Goal: Check status: Check status

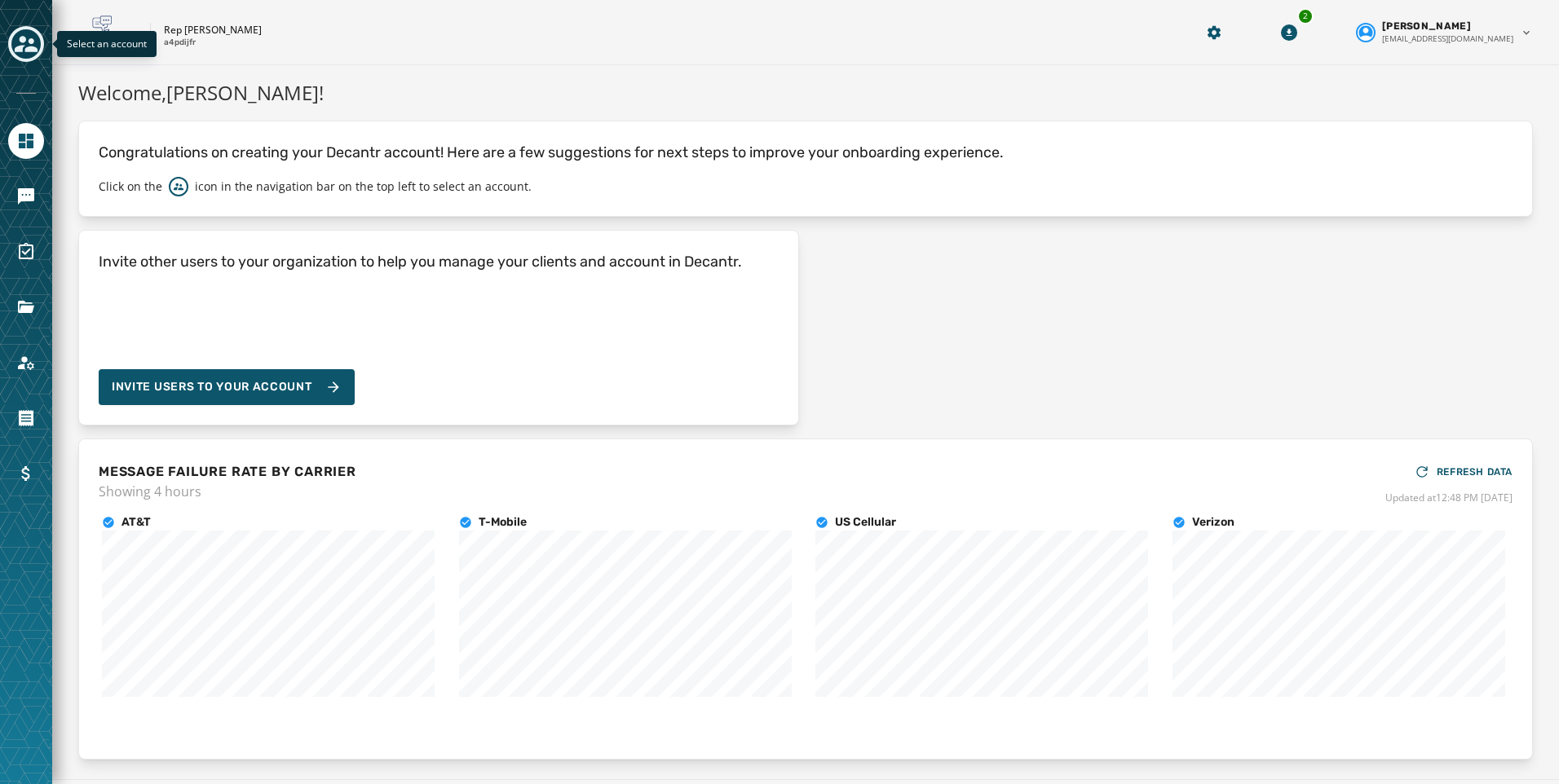
click at [25, 37] on icon "Toggle account select drawer" at bounding box center [25, 44] width 23 height 16
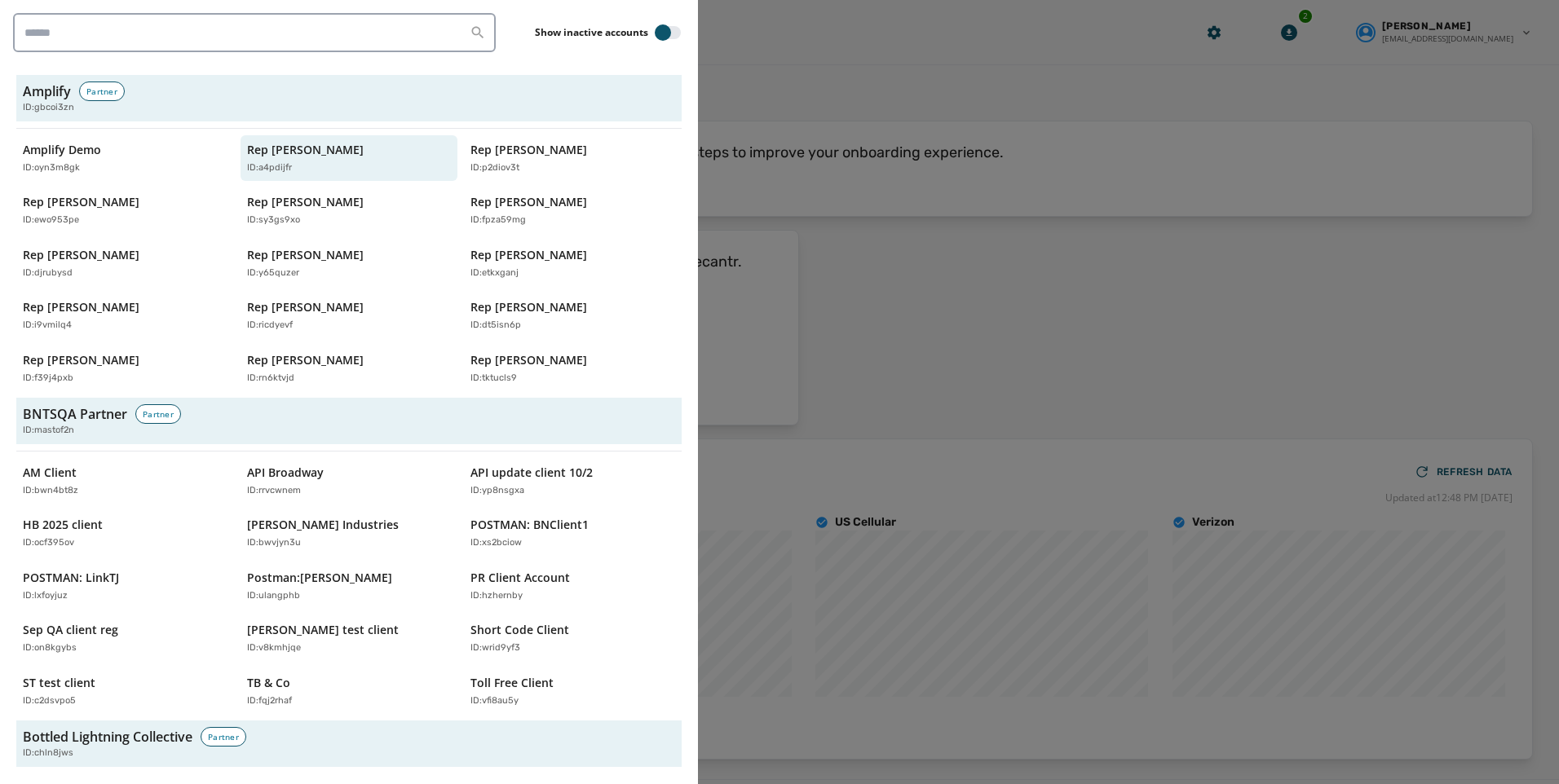
click at [850, 83] on div at bounding box center [779, 392] width 1559 height 784
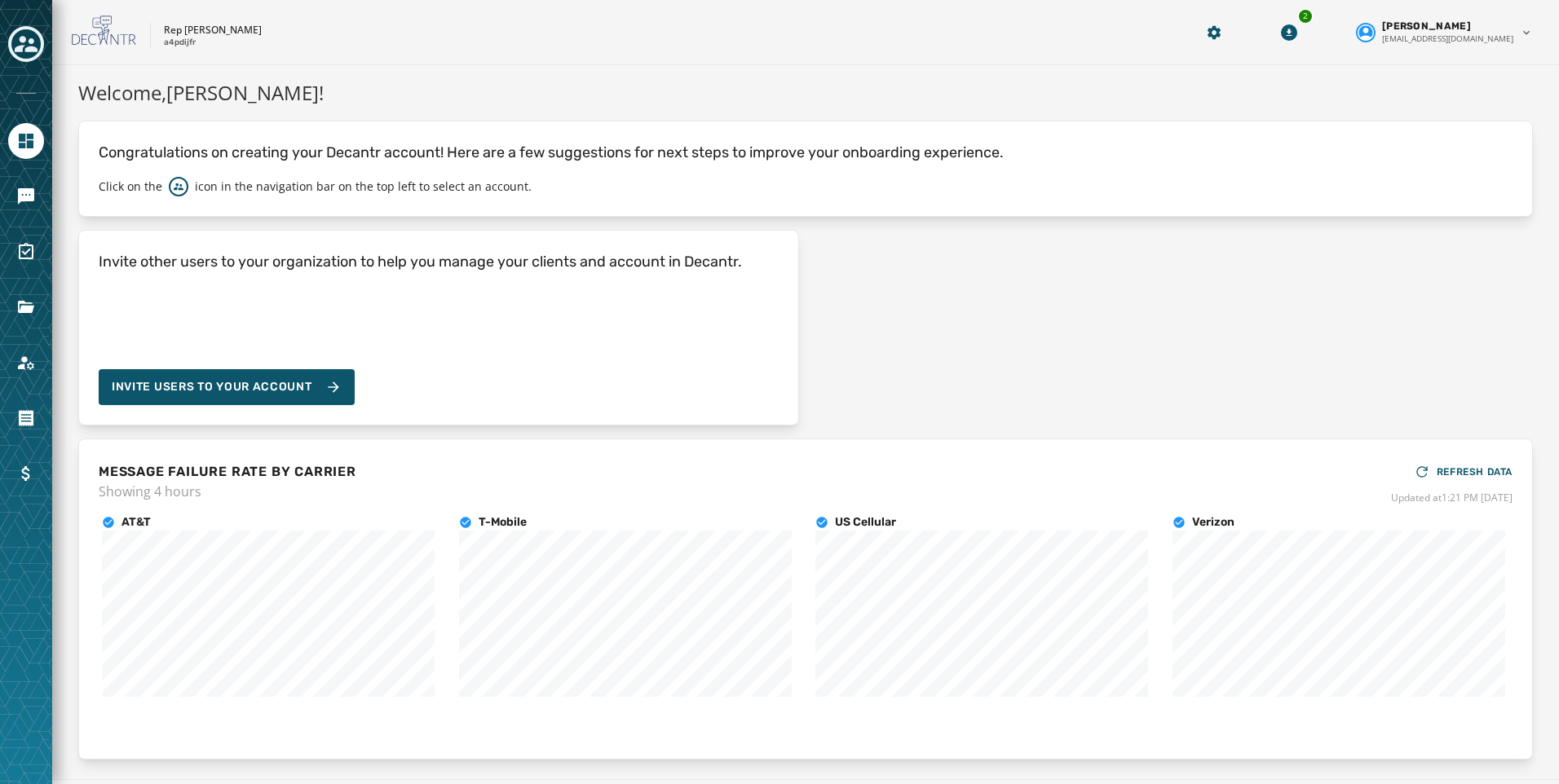
click at [14, 180] on div at bounding box center [26, 197] width 36 height 36
click at [25, 187] on icon "Navigate to Messaging" at bounding box center [26, 197] width 20 height 20
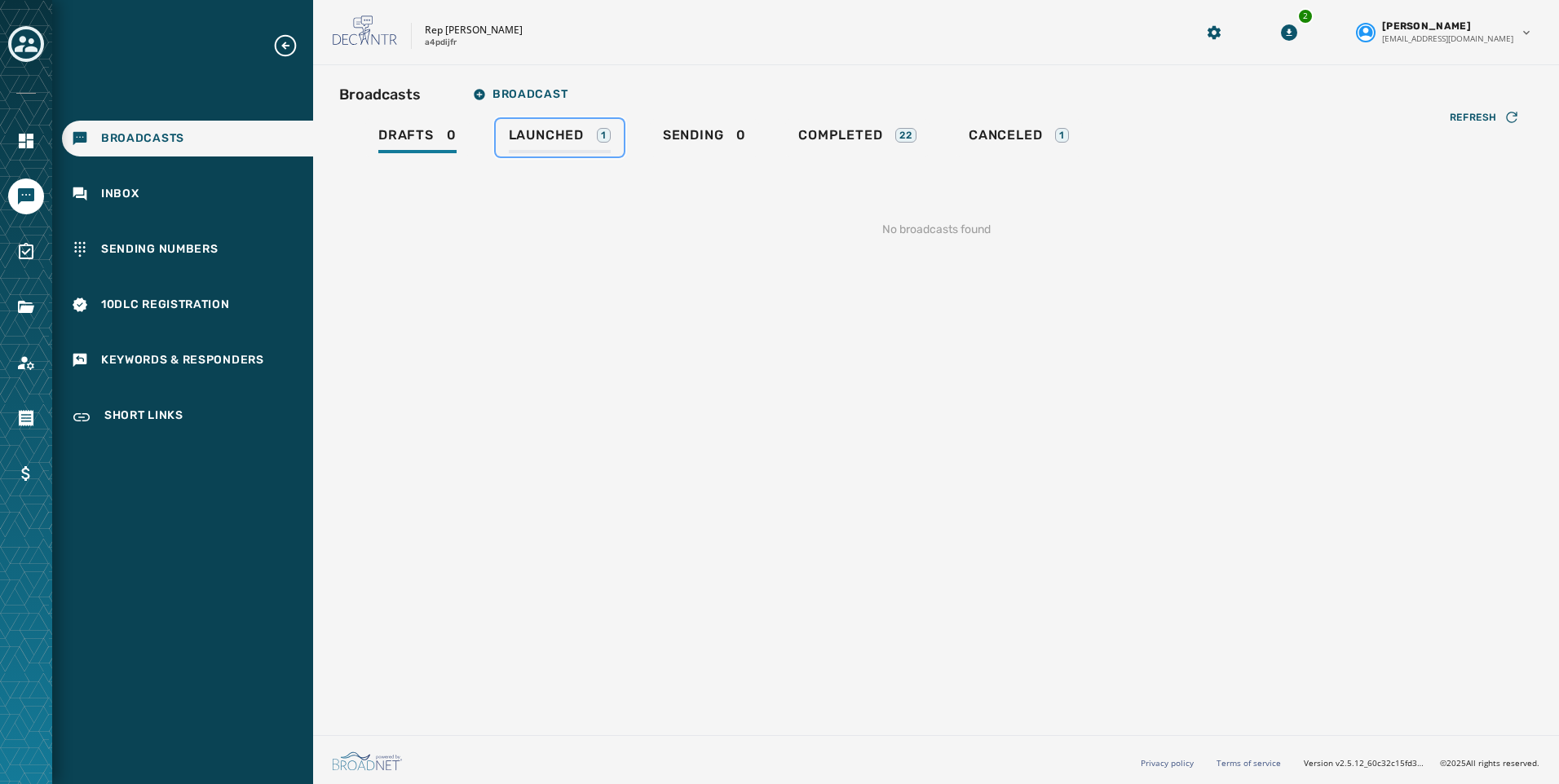
click at [569, 137] on span "Launched" at bounding box center [546, 135] width 75 height 16
click at [655, 140] on link "Sending 1" at bounding box center [702, 137] width 113 height 37
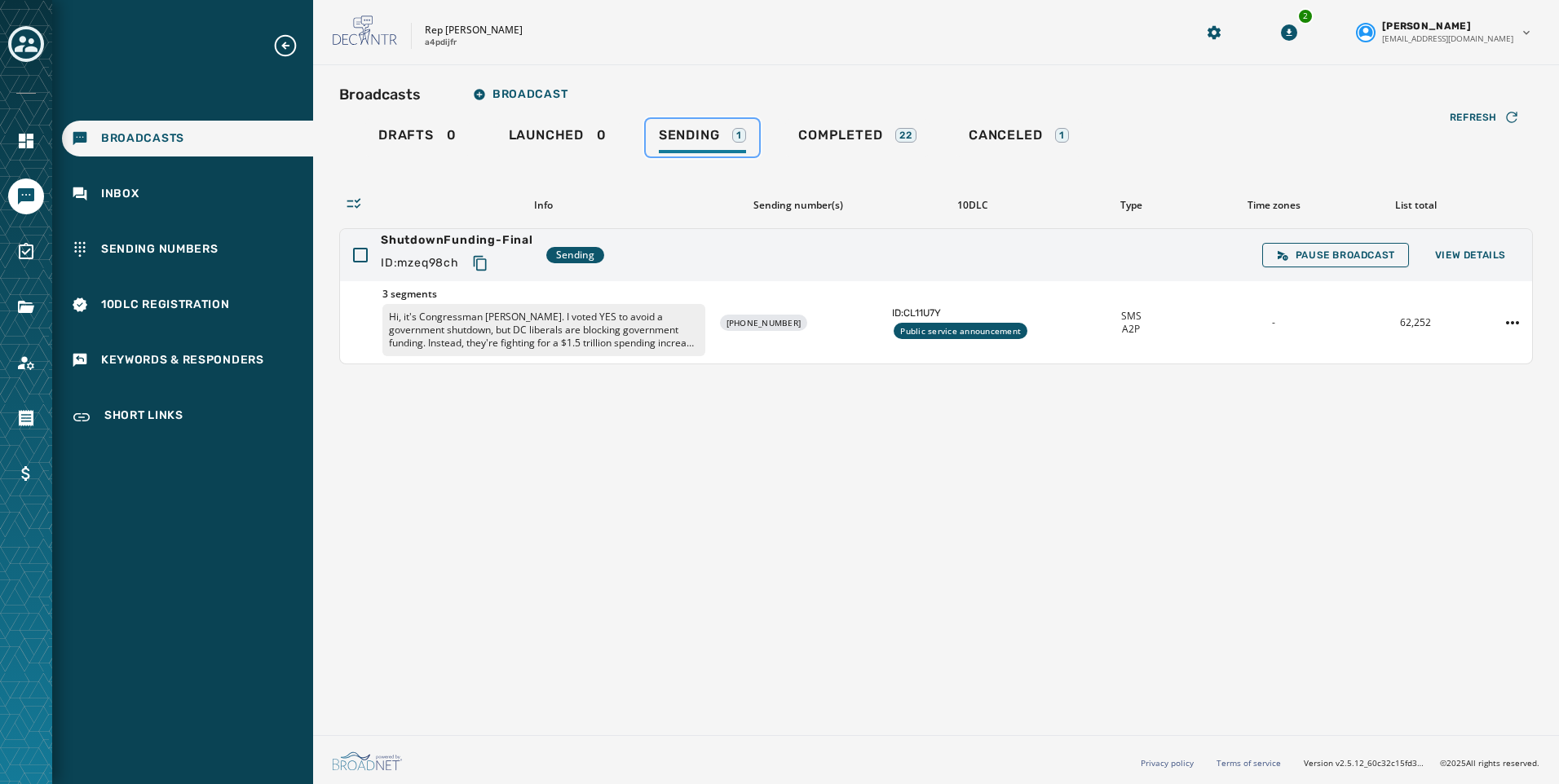
click at [720, 140] on div "Sending 1" at bounding box center [703, 140] width 87 height 26
click at [848, 130] on span "Completed" at bounding box center [840, 135] width 84 height 16
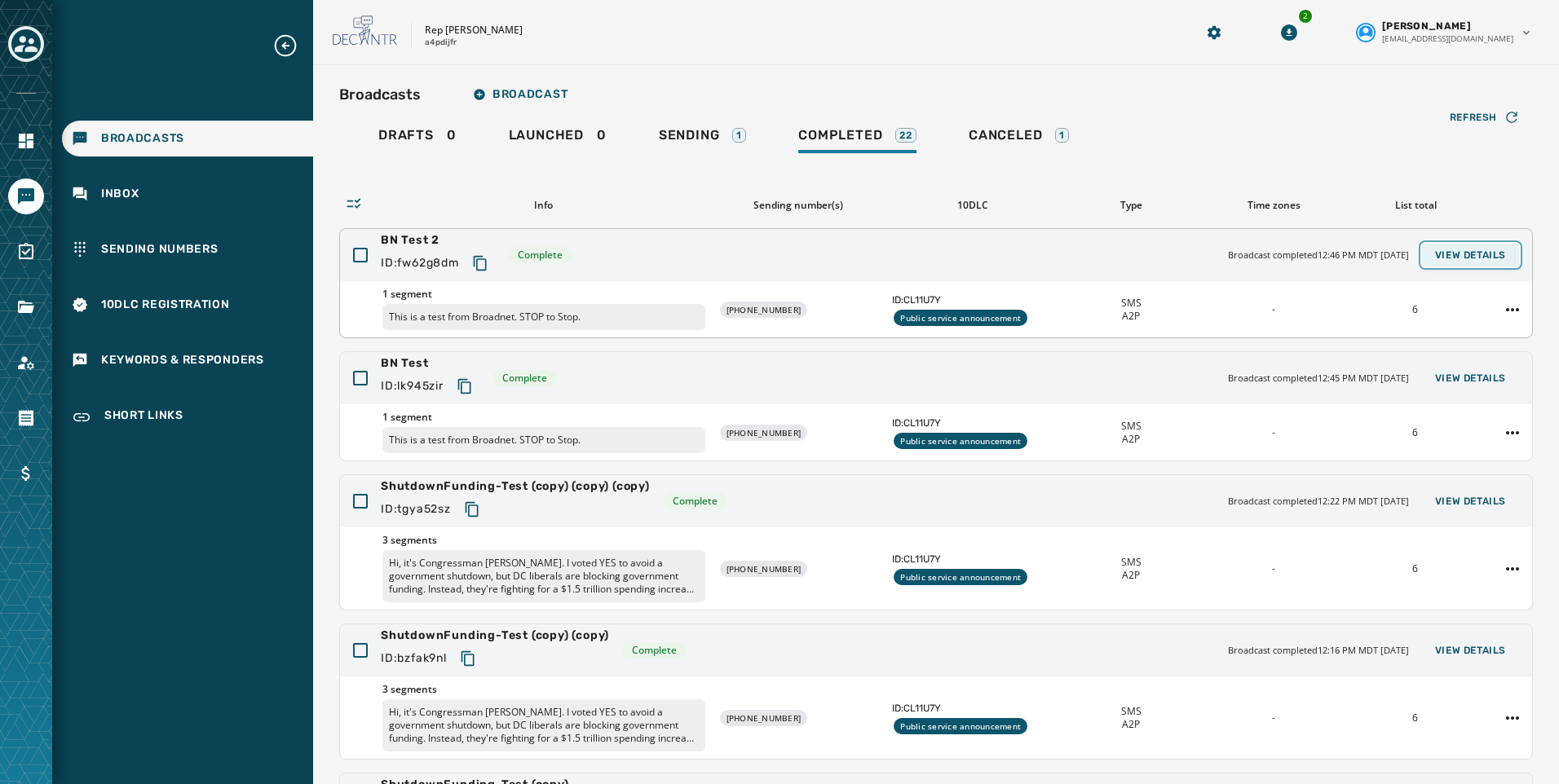
click at [1458, 251] on span "View Details" at bounding box center [1471, 255] width 71 height 13
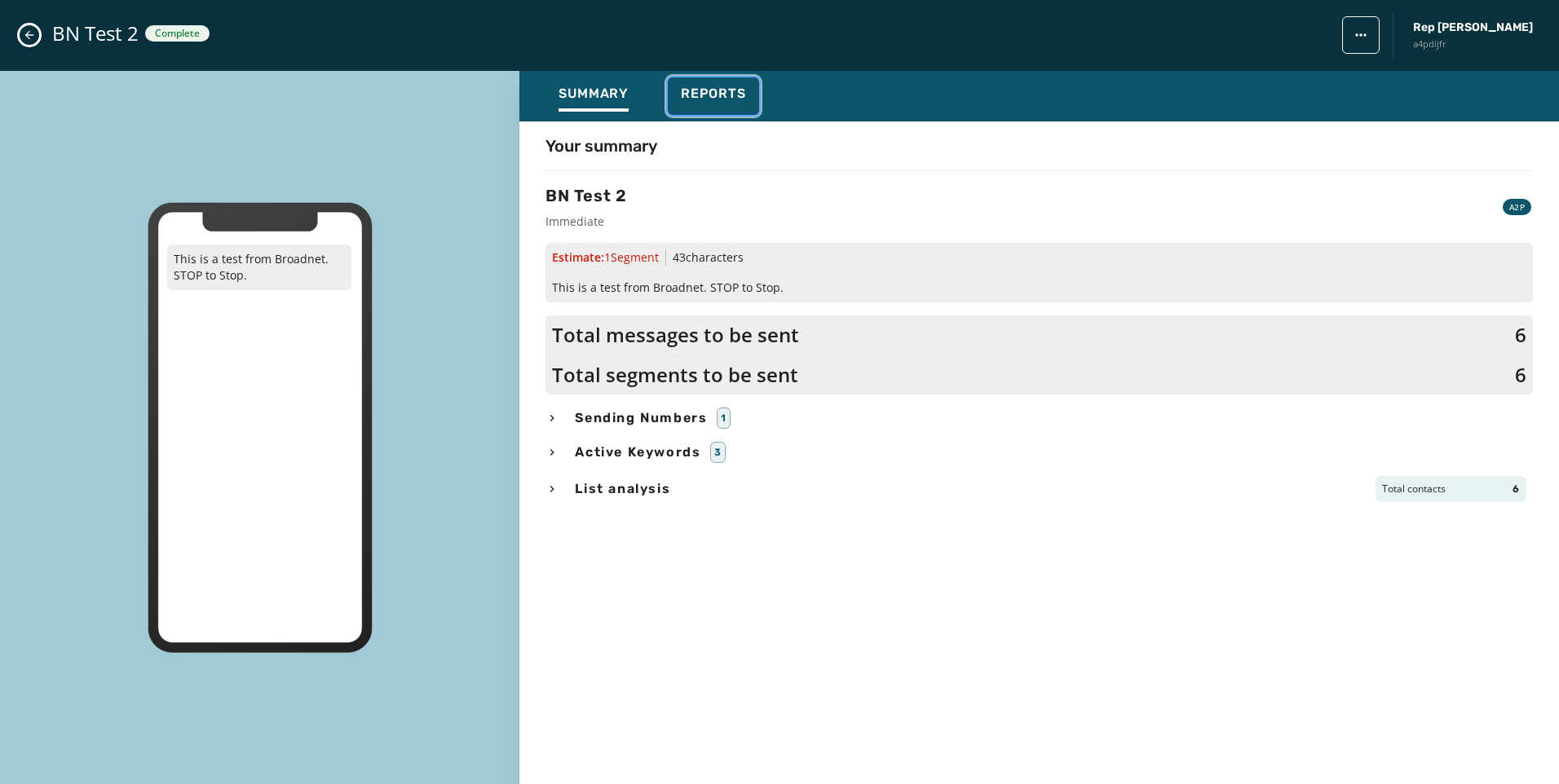
click at [716, 89] on span "Reports" at bounding box center [714, 93] width 65 height 16
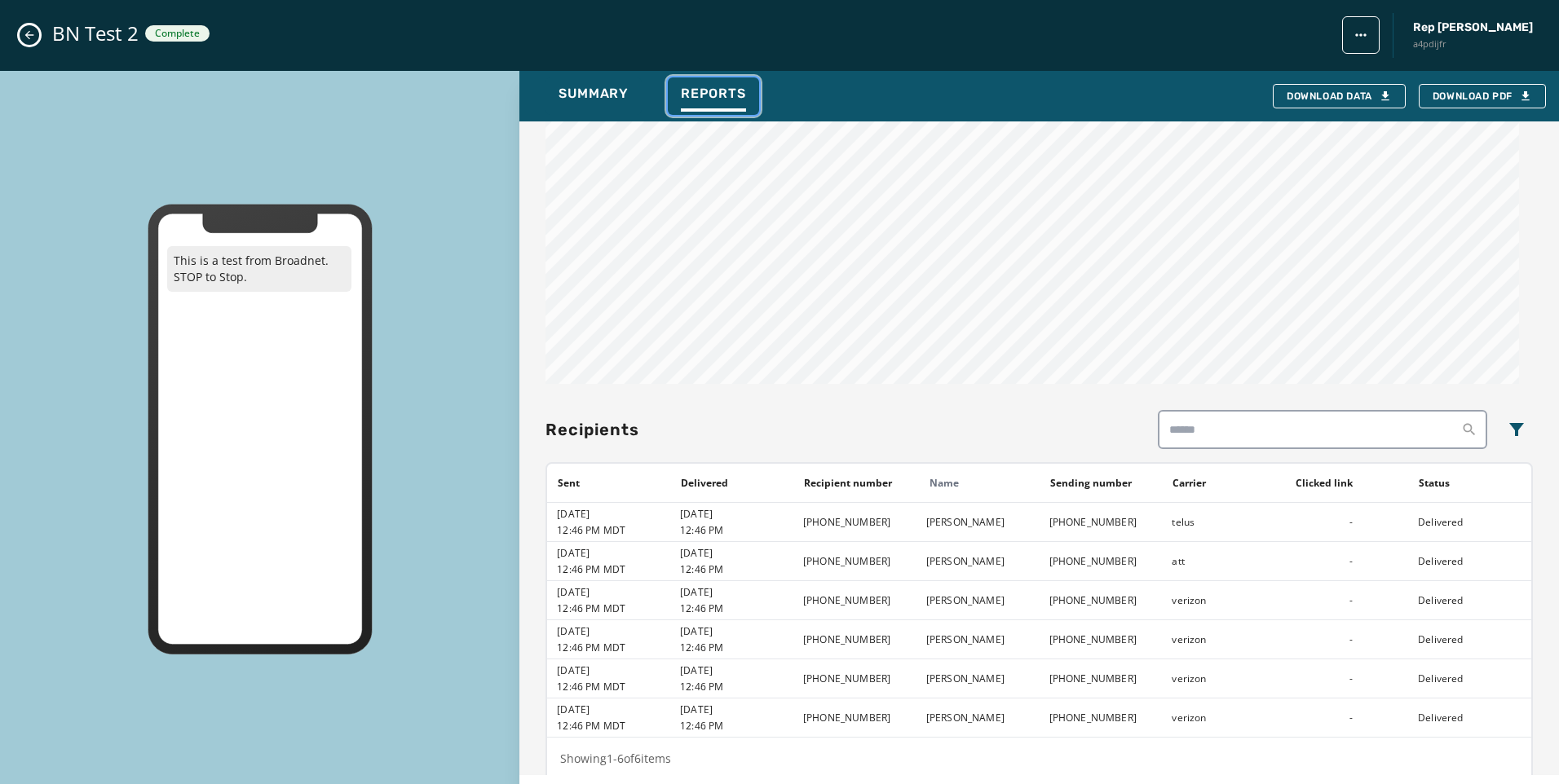
scroll to position [1058, 0]
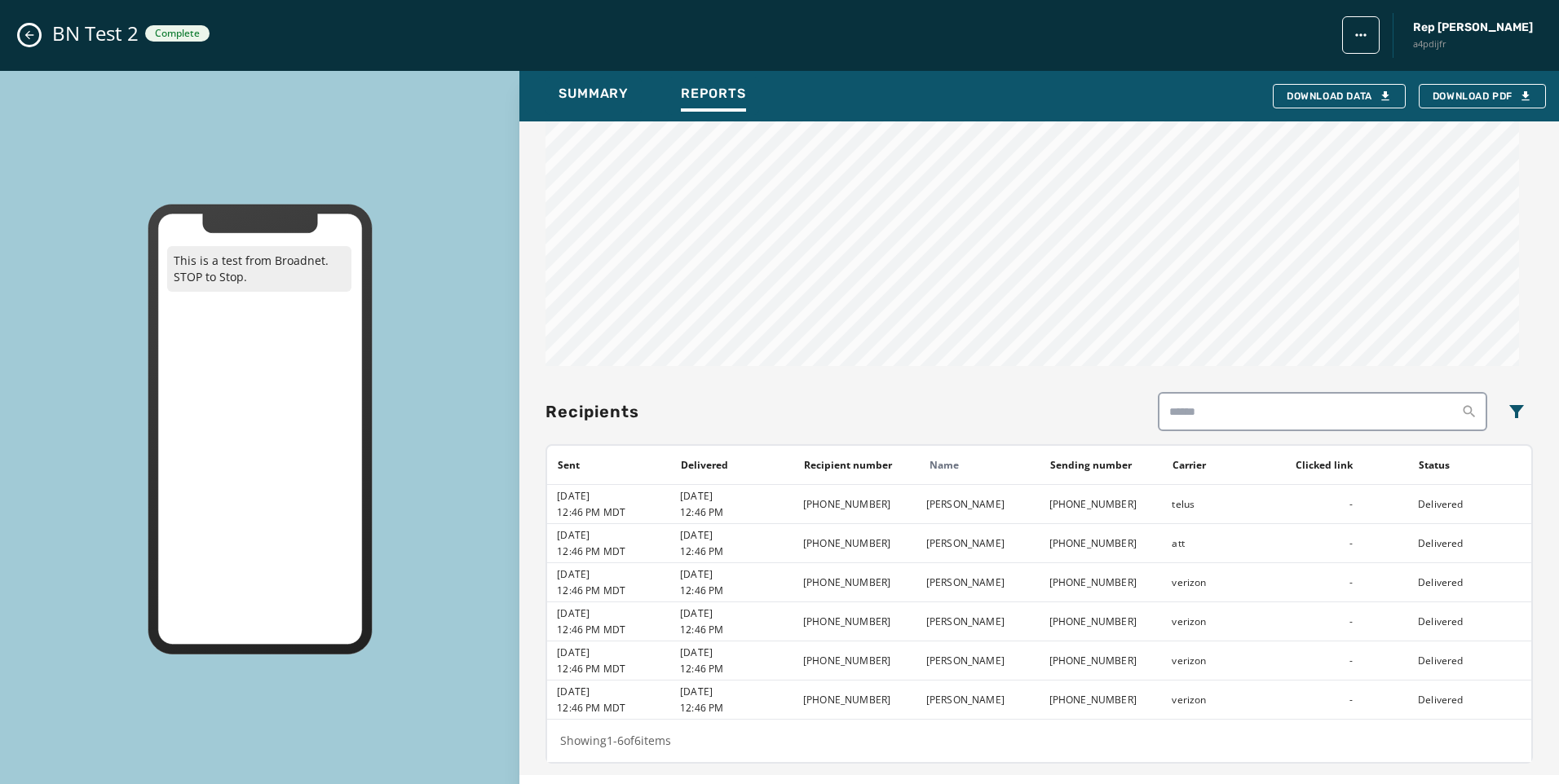
click at [32, 30] on icon "Close admin drawer" at bounding box center [29, 34] width 13 height 13
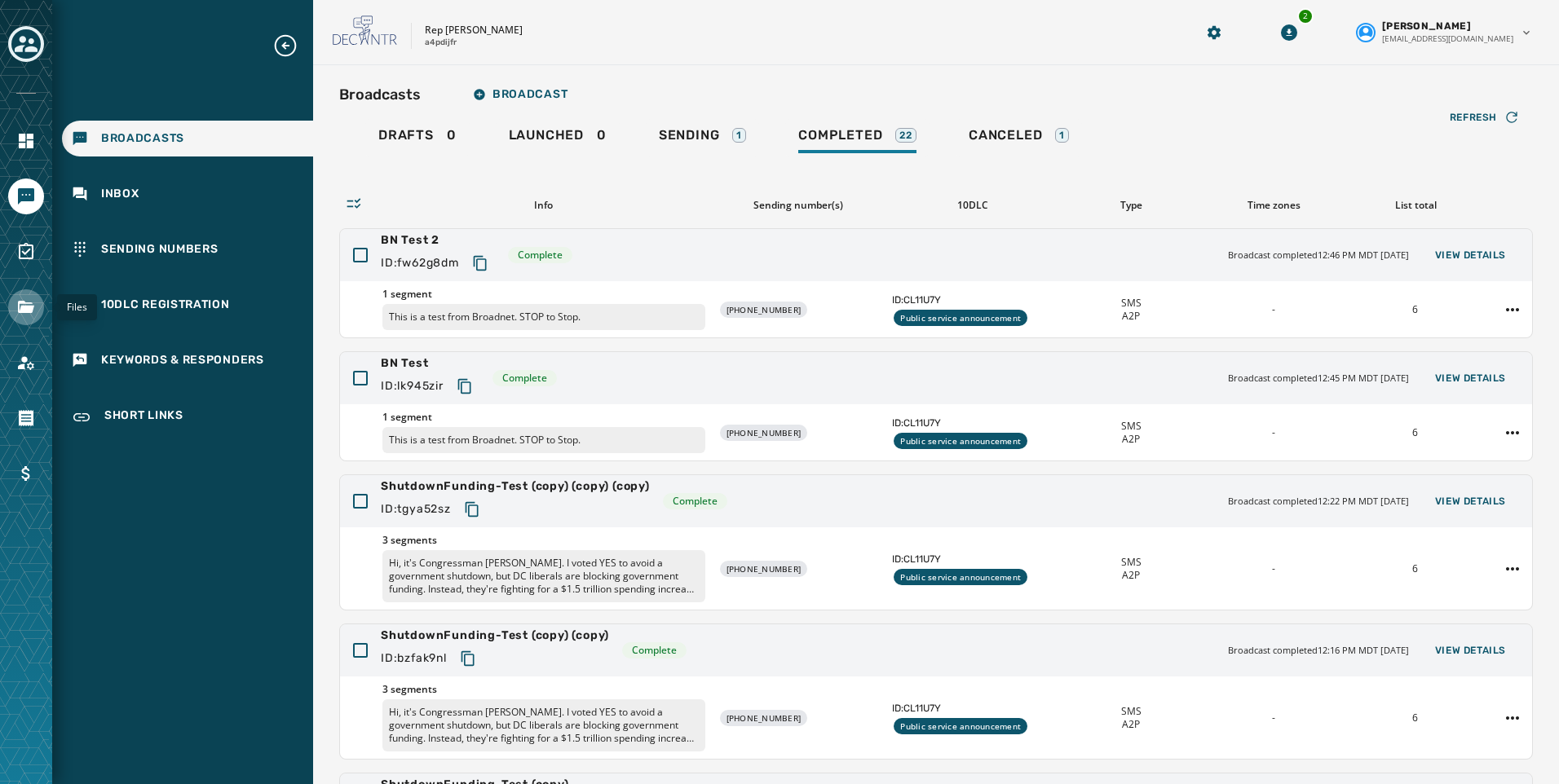
click at [35, 309] on icon "Navigate to Files" at bounding box center [26, 308] width 20 height 20
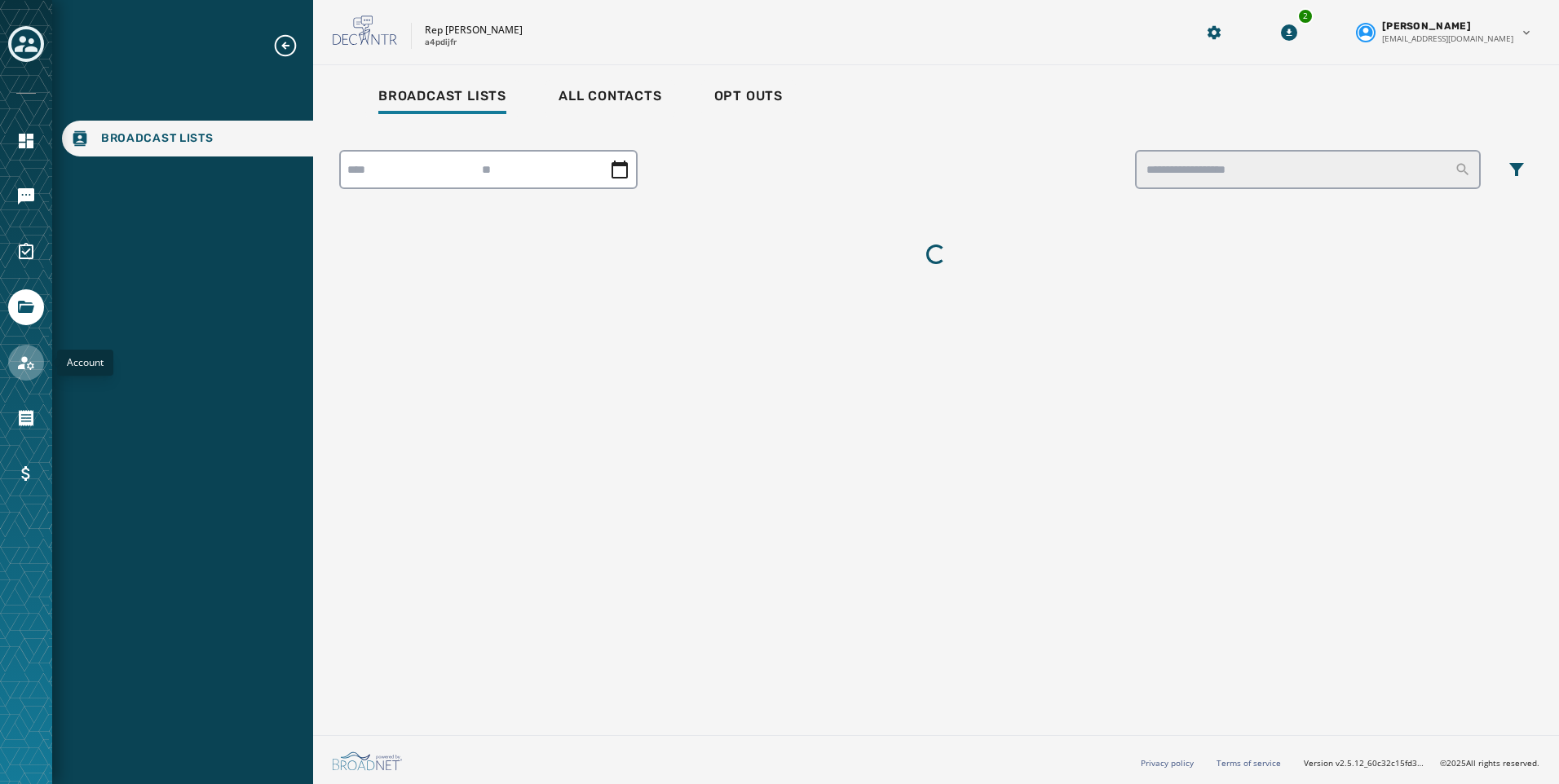
click at [23, 364] on icon "Navigate to Account" at bounding box center [26, 362] width 16 height 14
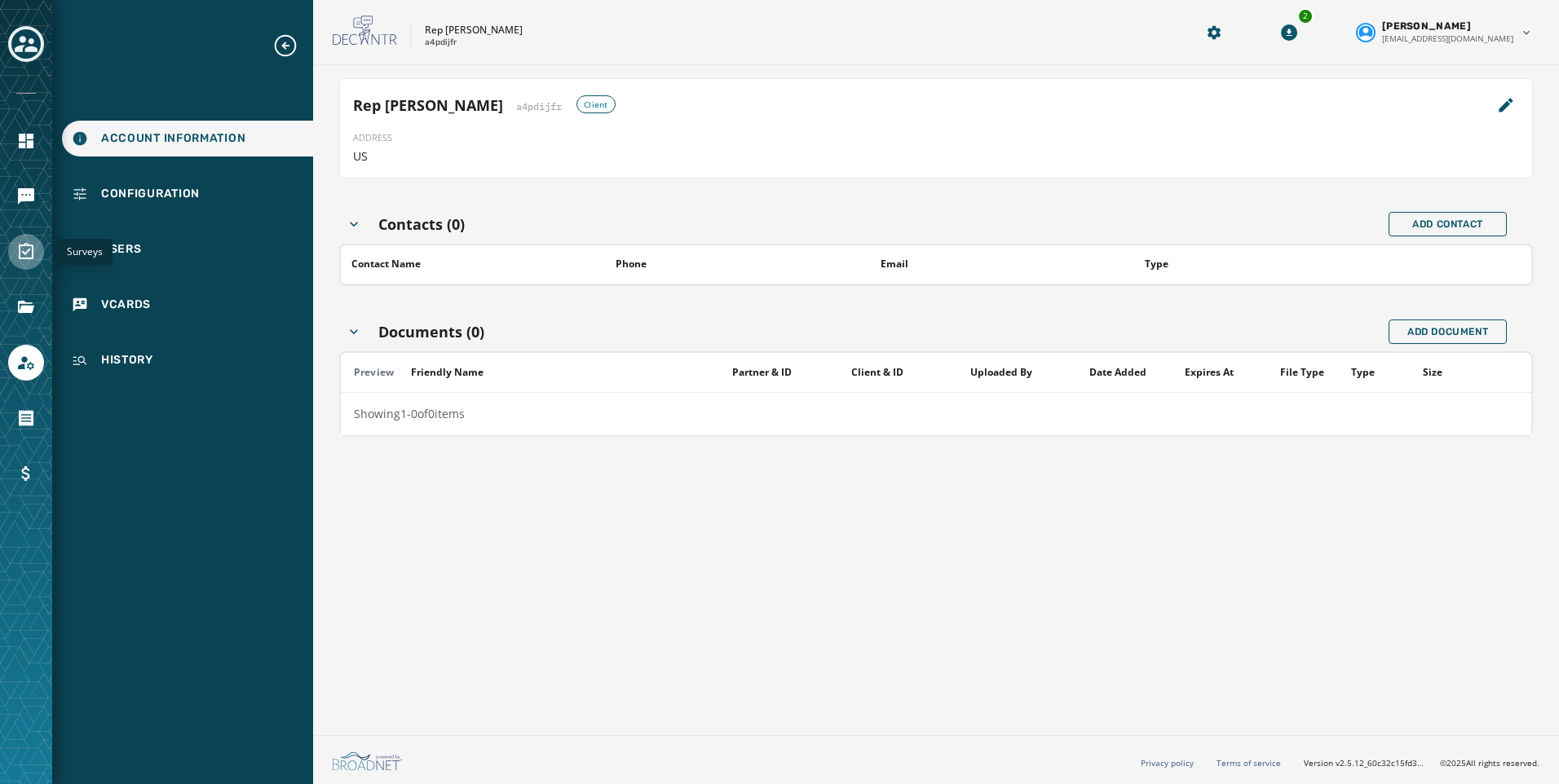
click at [31, 263] on link "Navigate to Surveys" at bounding box center [26, 252] width 36 height 36
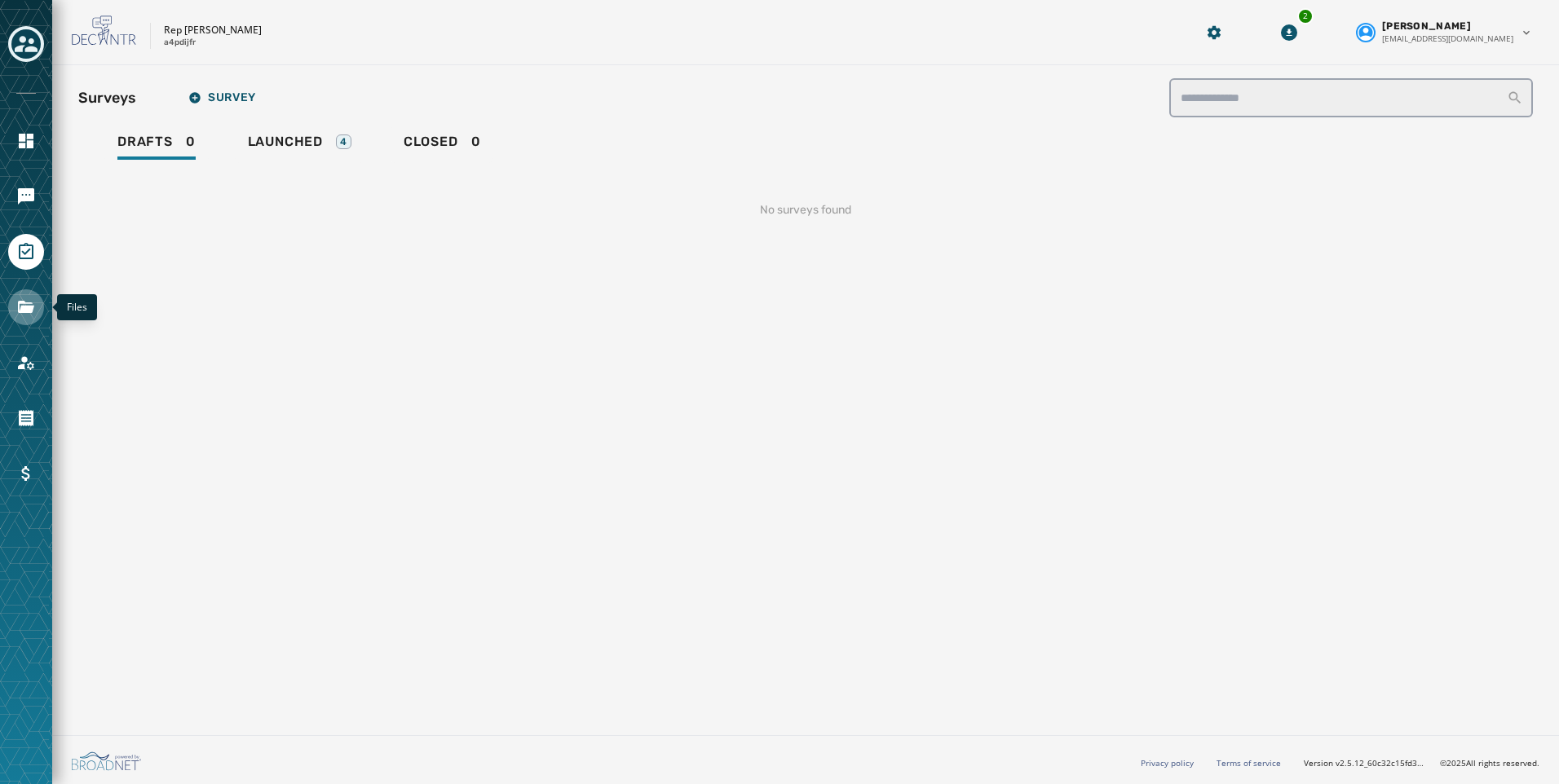
click at [24, 309] on icon "Navigate to Files" at bounding box center [26, 306] width 16 height 12
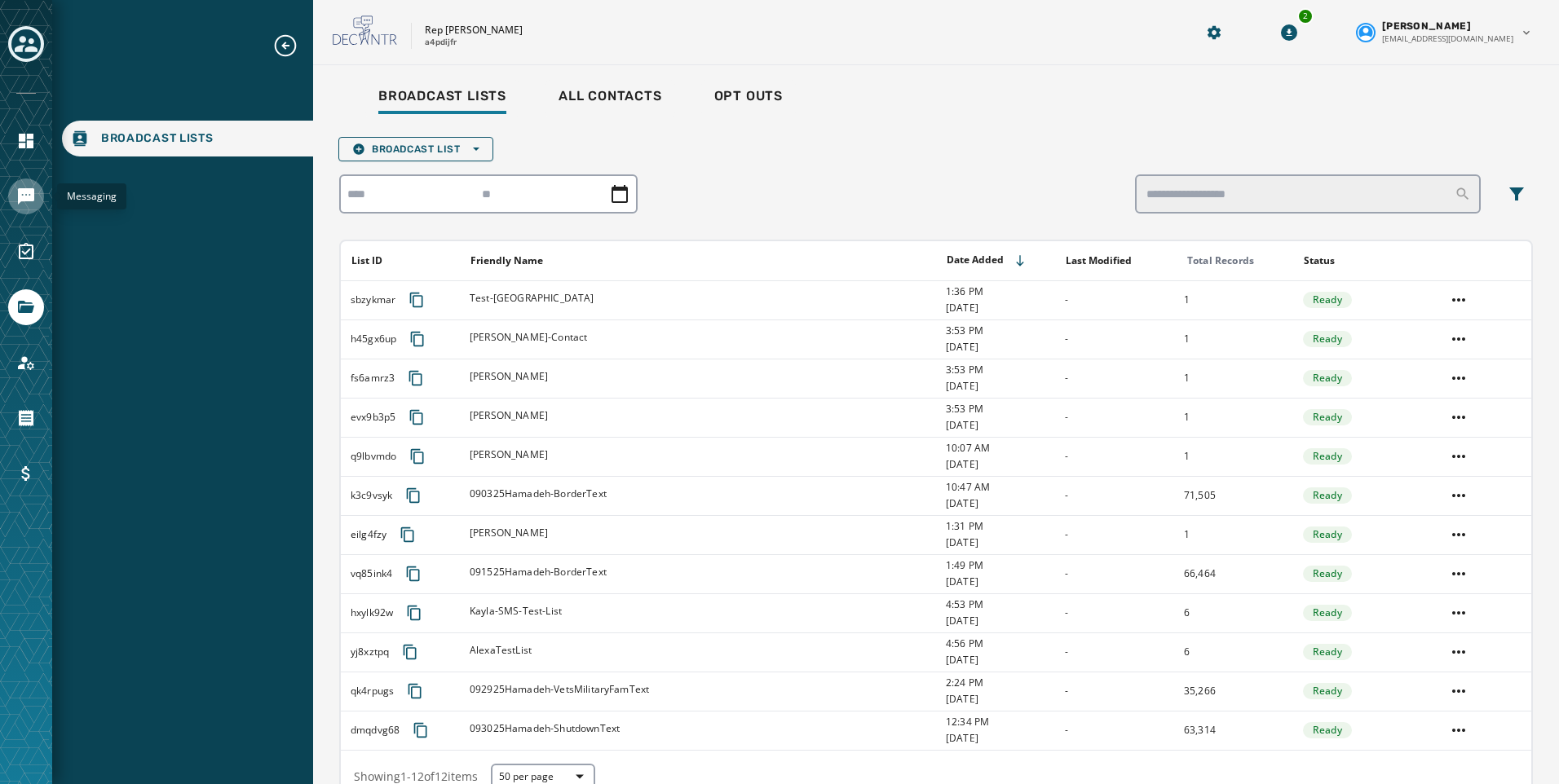
click at [21, 183] on link "Navigate to Messaging" at bounding box center [26, 197] width 36 height 36
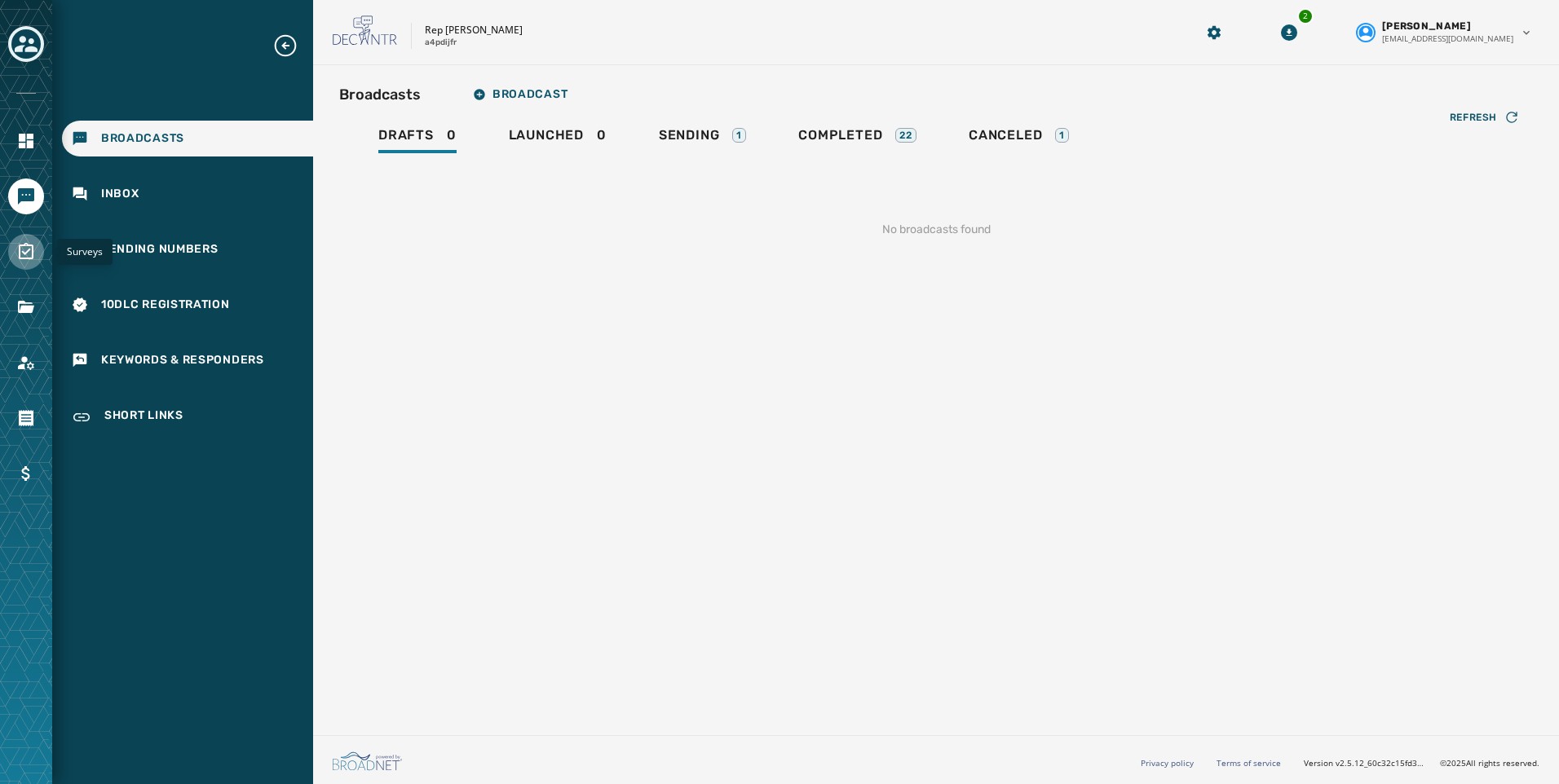
click at [28, 248] on icon "Navigate to Surveys" at bounding box center [26, 252] width 20 height 20
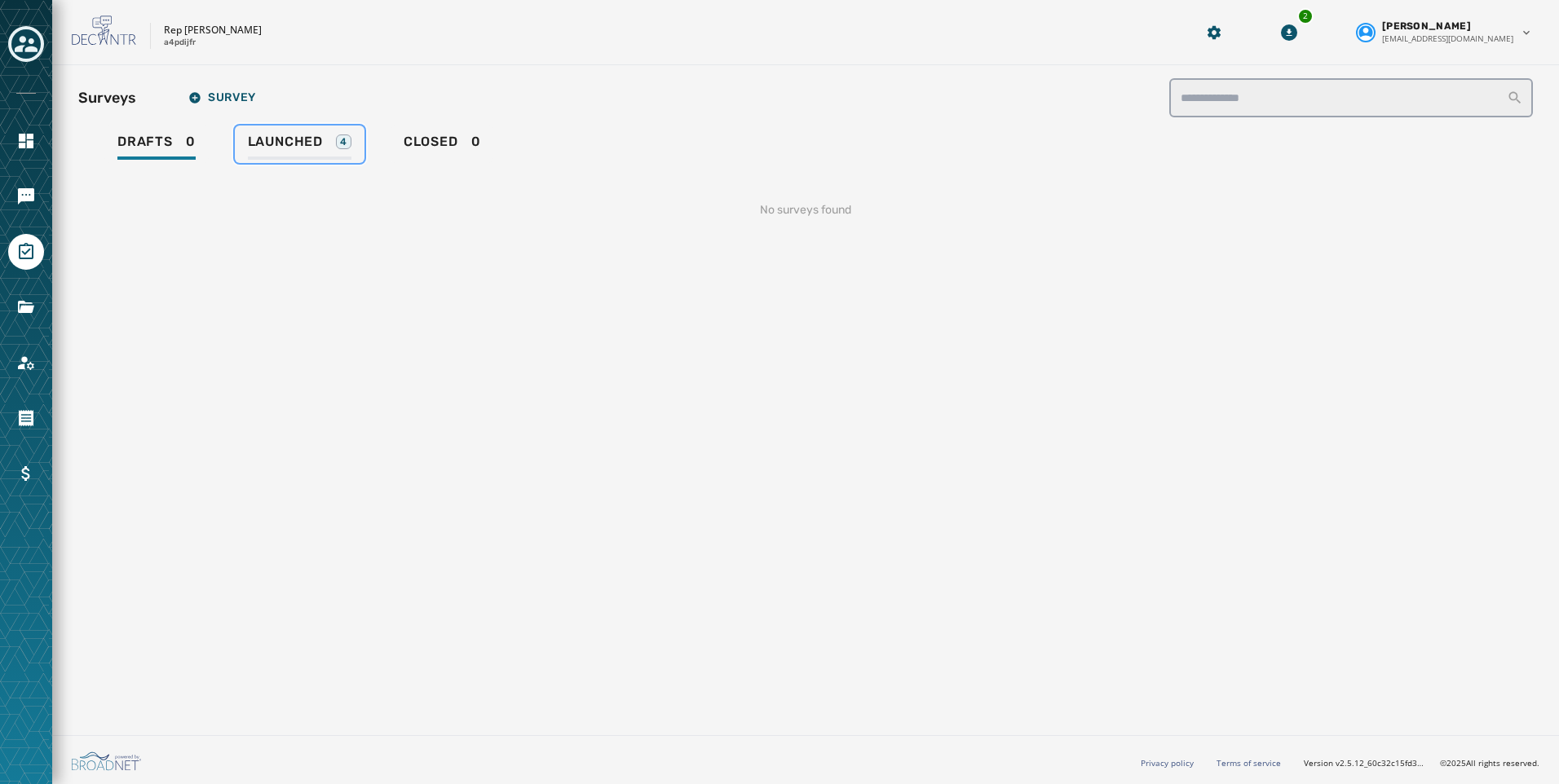
click at [271, 141] on span "Launched" at bounding box center [285, 142] width 75 height 16
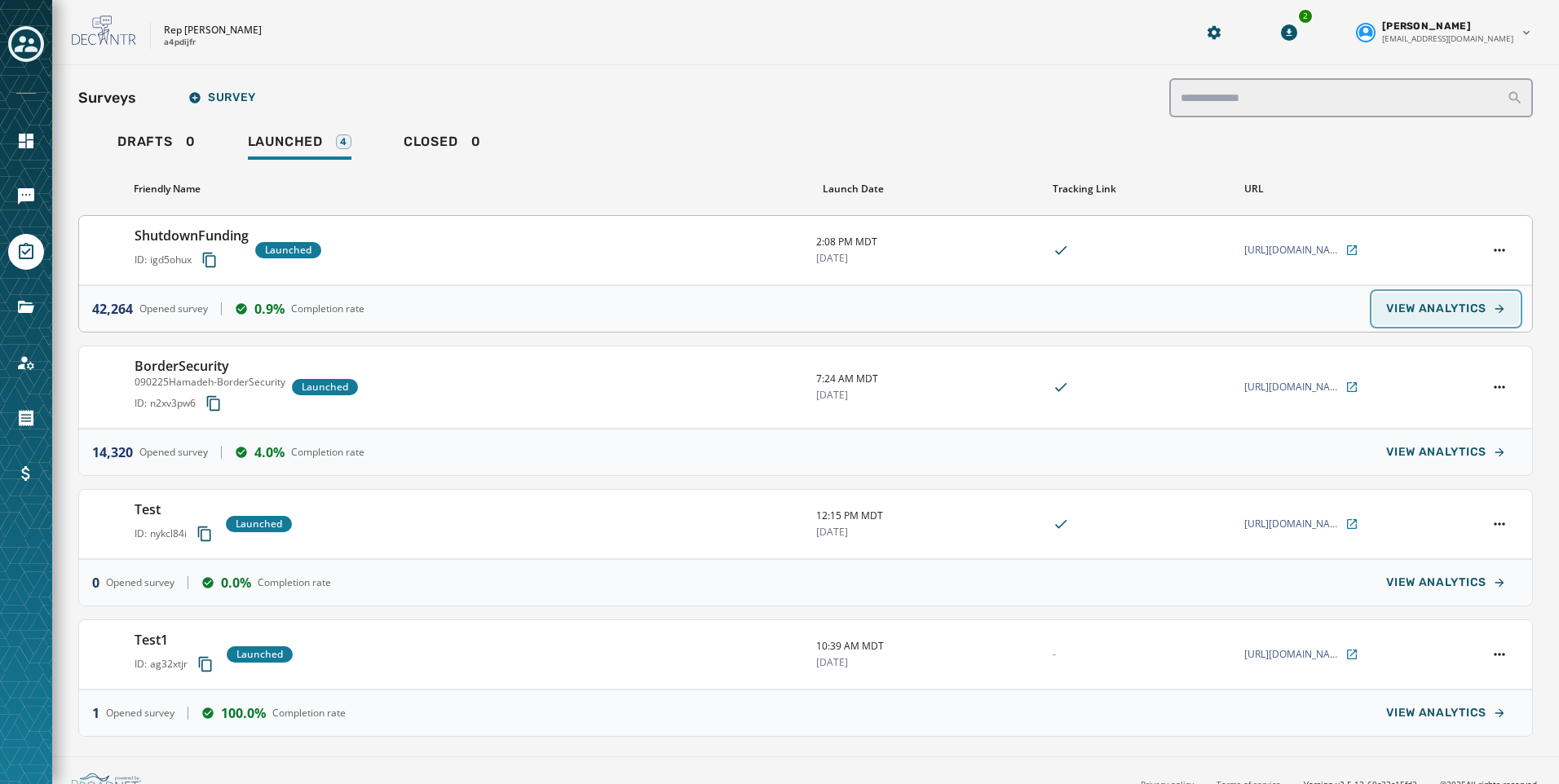
click at [1446, 311] on span "VIEW ANALYTICS" at bounding box center [1436, 309] width 100 height 13
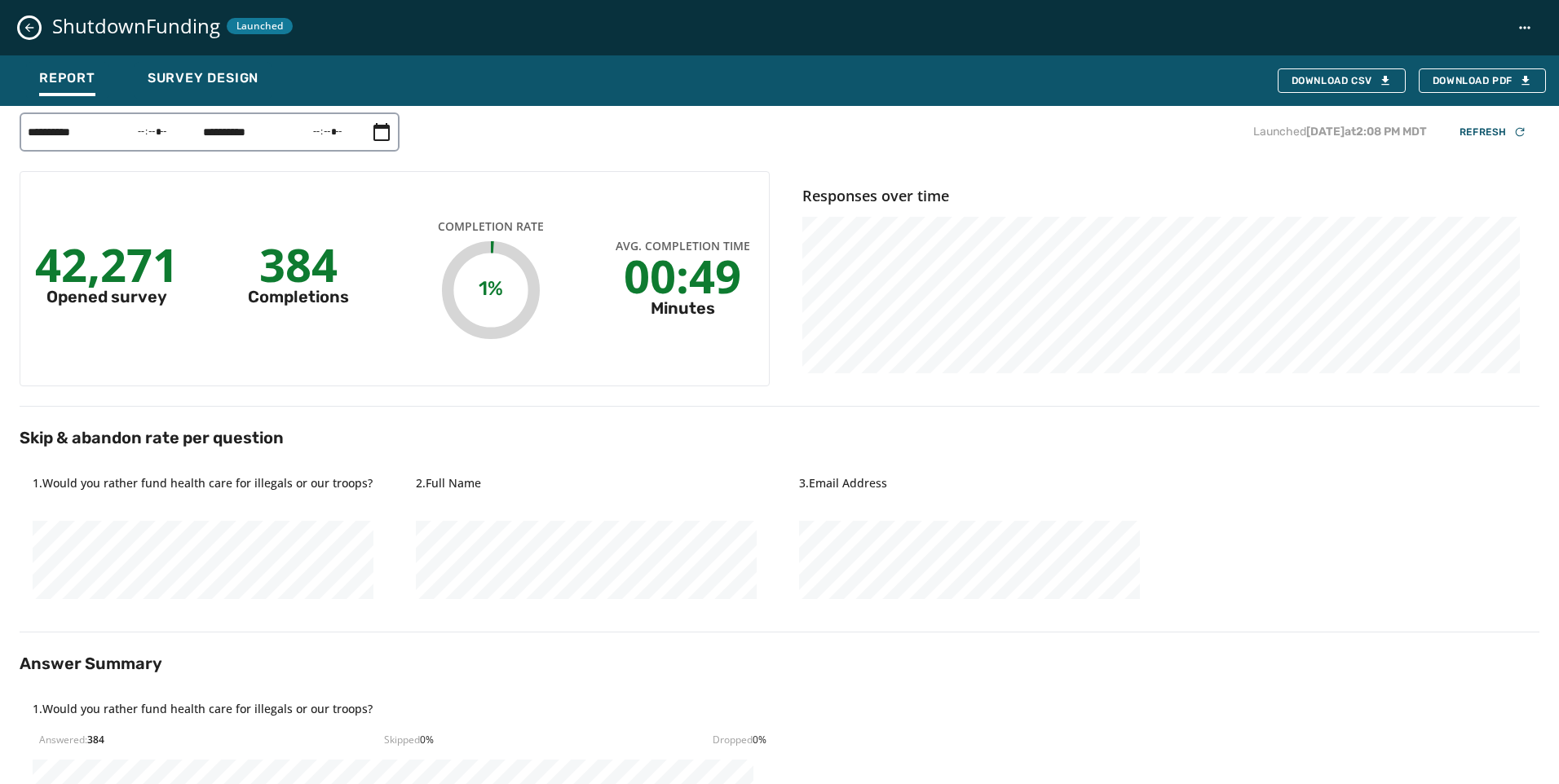
click at [15, 24] on div "ShutdownFunding Launched" at bounding box center [779, 27] width 1559 height 55
click at [27, 24] on icon "Close survey details drawer" at bounding box center [29, 27] width 13 height 13
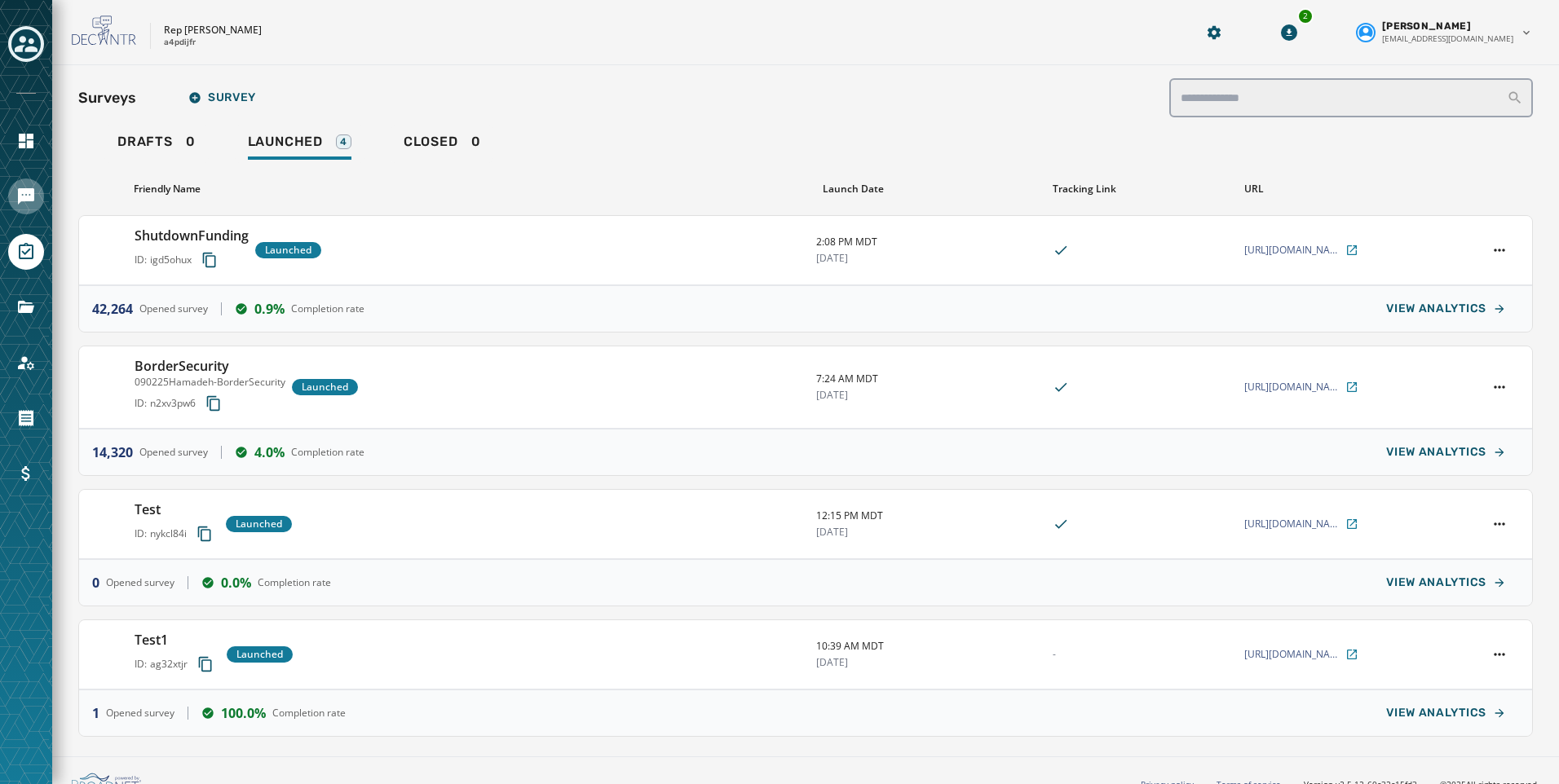
click at [15, 185] on link "Navigate to Messaging" at bounding box center [26, 197] width 36 height 36
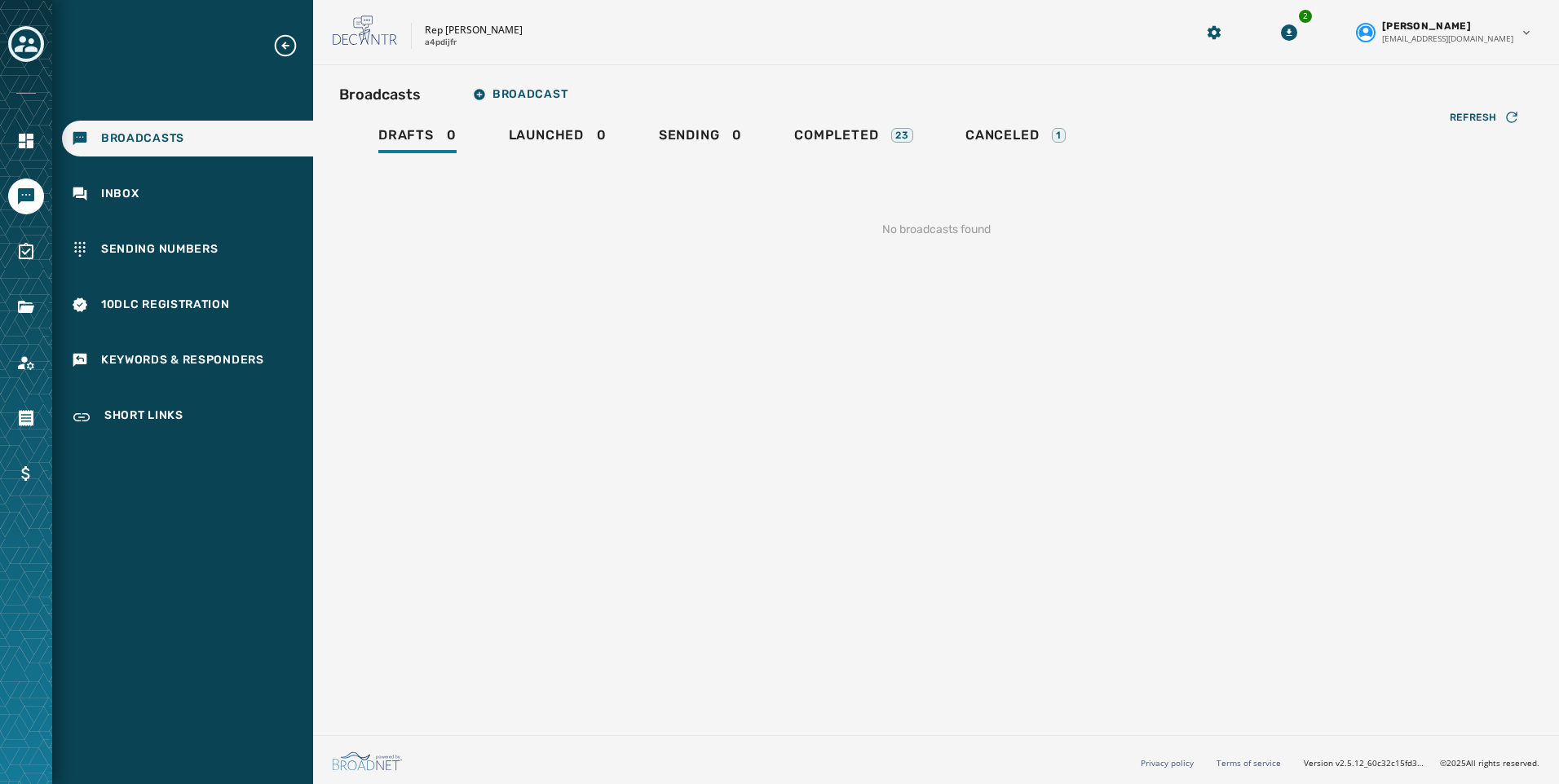
click at [778, 140] on div "Drafts 0 Launched 0 Sending 0 Completed 23 Canceled 1" at bounding box center [936, 137] width 1194 height 37
click at [863, 134] on span "Completed" at bounding box center [836, 135] width 84 height 16
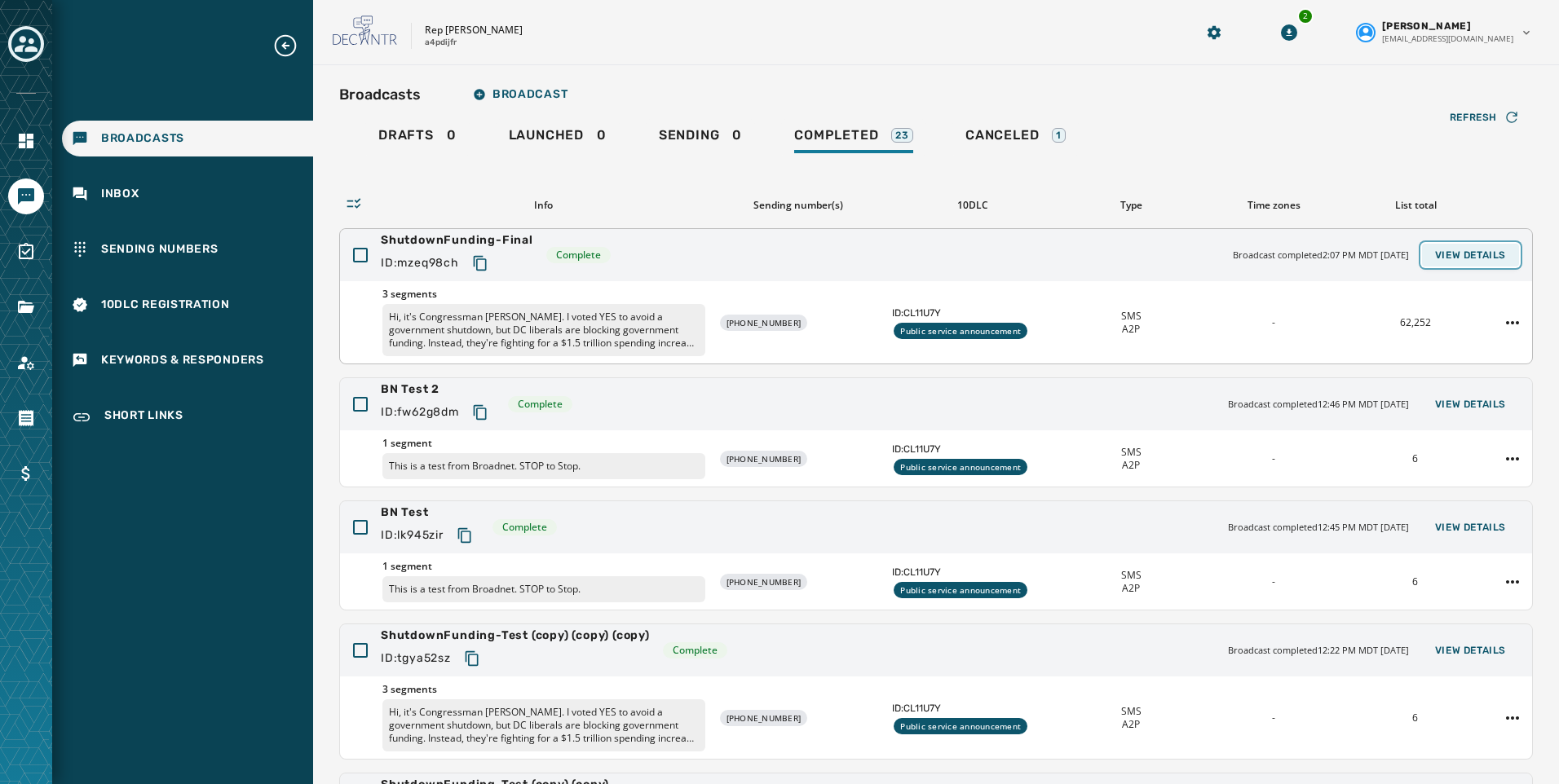
click at [1487, 254] on span "View Details" at bounding box center [1471, 255] width 71 height 13
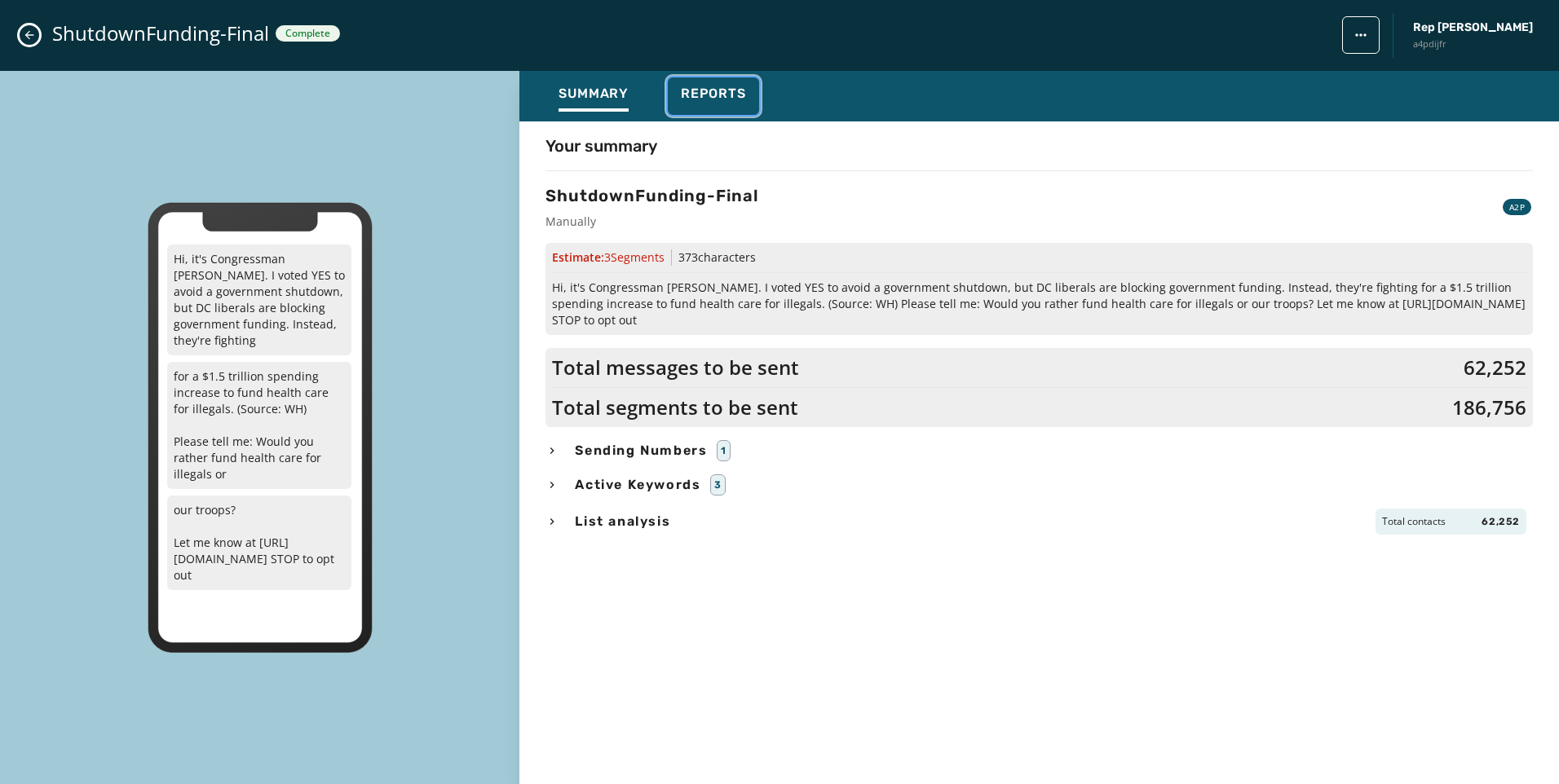
click at [742, 89] on span "Reports" at bounding box center [714, 93] width 65 height 16
